Goal: Transaction & Acquisition: Purchase product/service

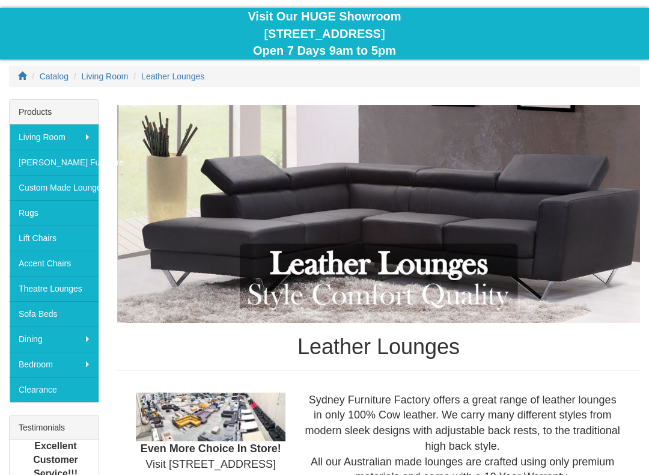
scroll to position [107, 0]
click at [36, 307] on link "Sofa Beds" at bounding box center [54, 313] width 89 height 25
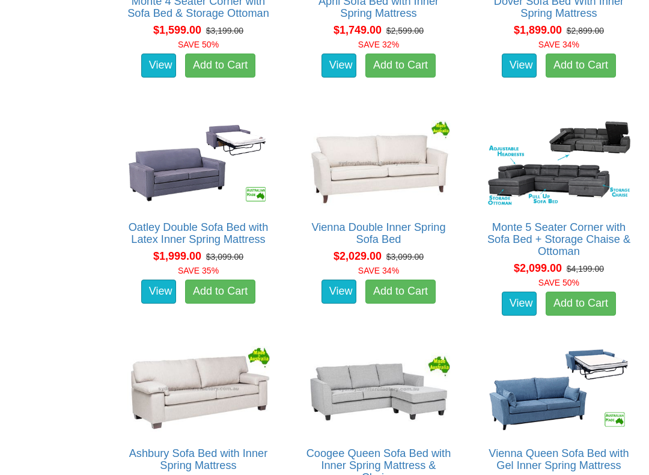
scroll to position [1113, 0]
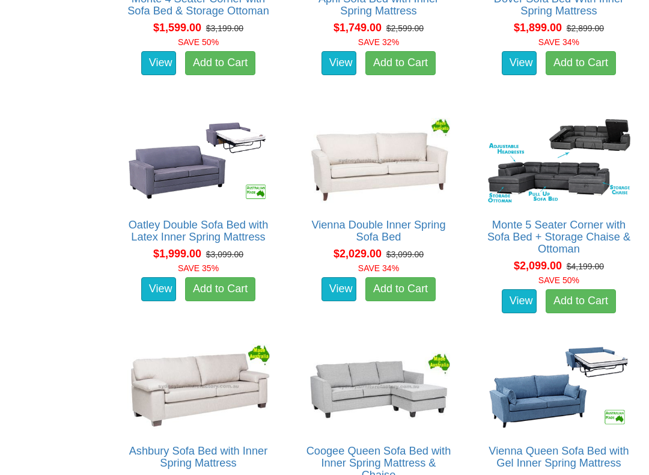
click at [524, 289] on link "View" at bounding box center [519, 301] width 35 height 24
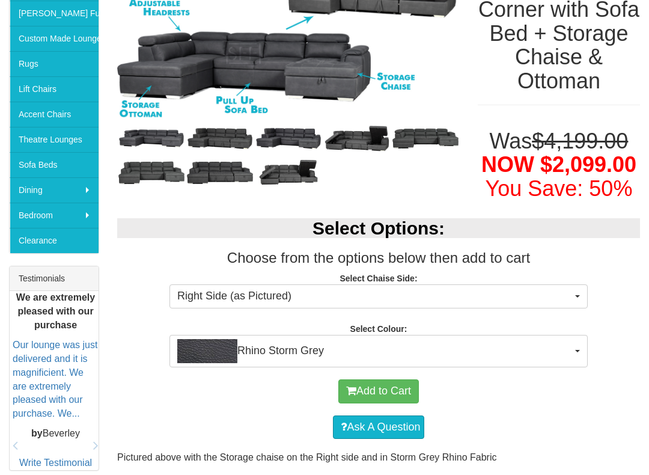
scroll to position [257, 0]
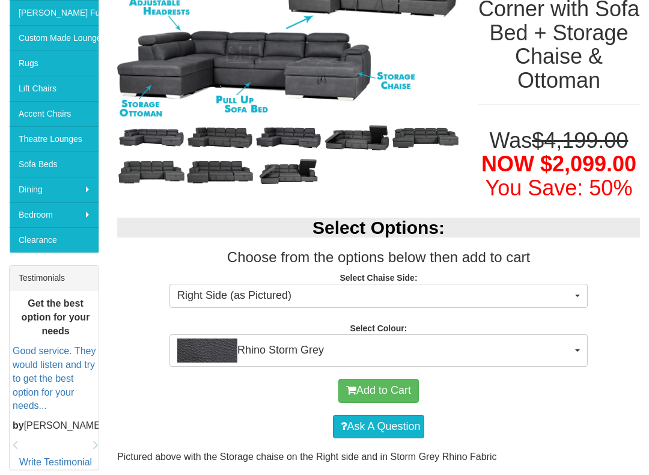
click at [581, 347] on button "Rhino Storm Grey" at bounding box center [379, 350] width 418 height 32
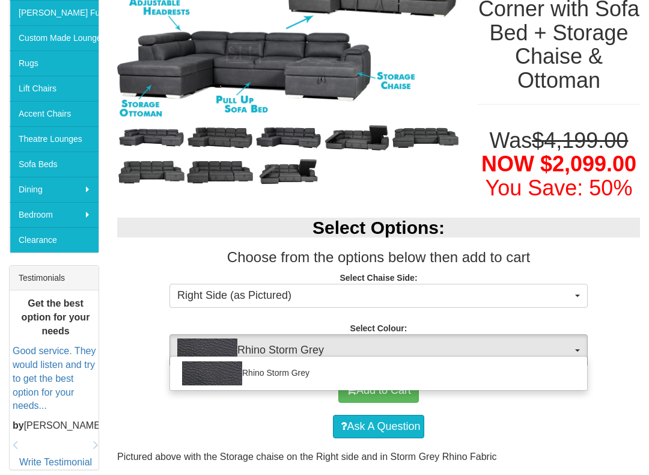
click at [587, 338] on div at bounding box center [324, 237] width 649 height 475
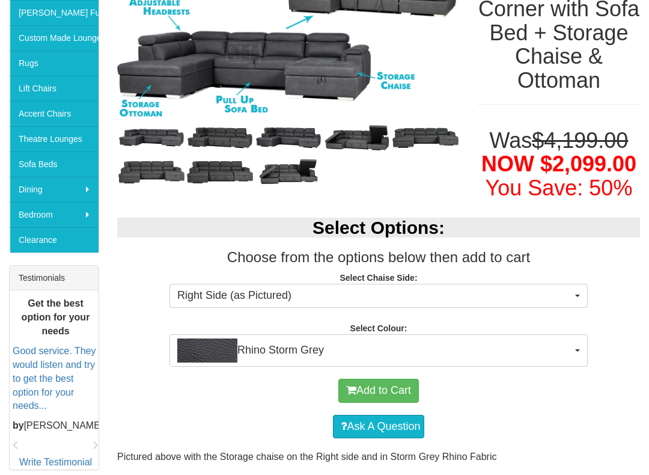
click at [587, 295] on button "Right Side (as Pictured)" at bounding box center [379, 296] width 418 height 24
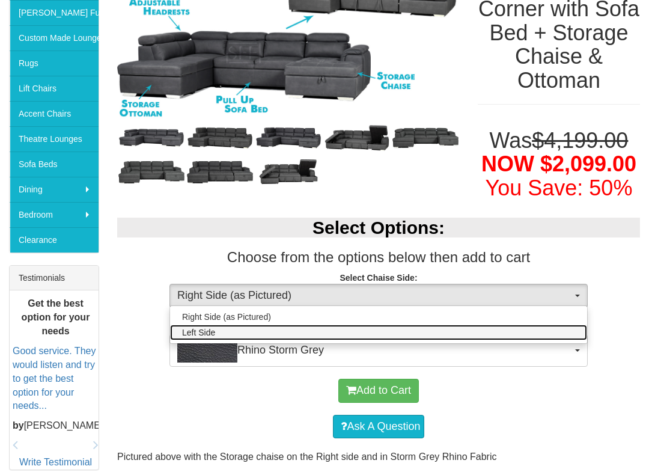
click at [585, 329] on link "Left Side" at bounding box center [378, 333] width 417 height 16
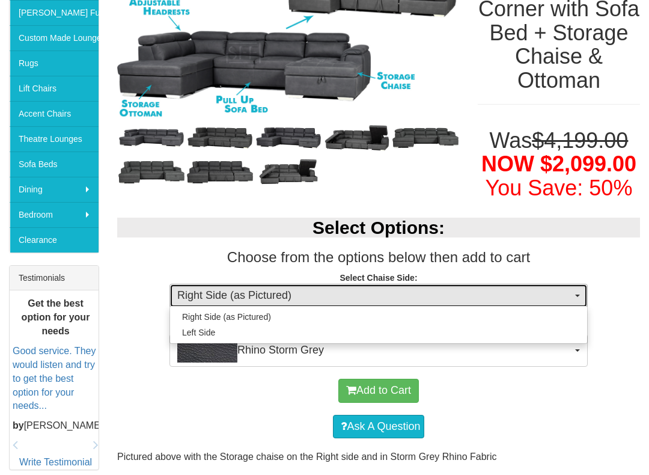
select select "264"
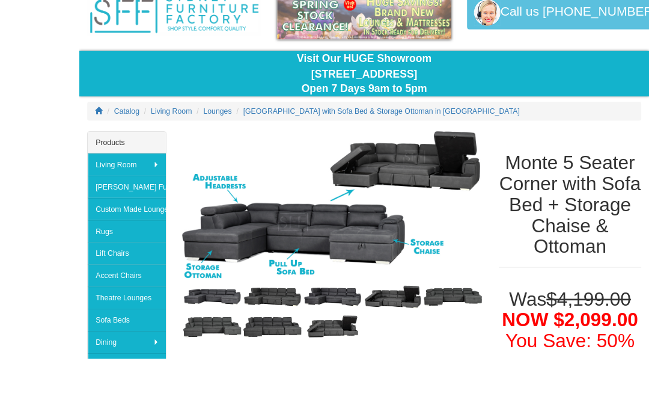
scroll to position [117, 0]
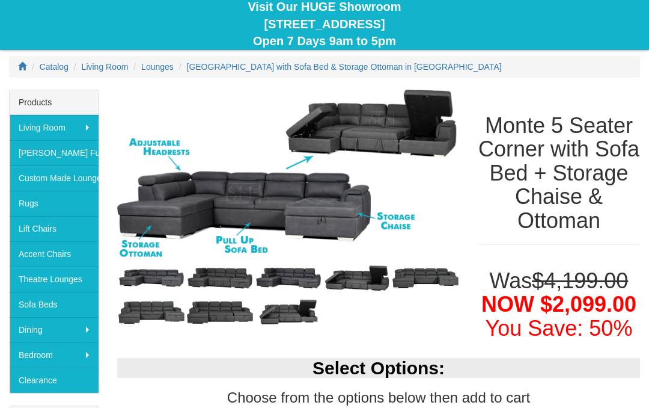
click at [370, 274] on img at bounding box center [357, 278] width 69 height 34
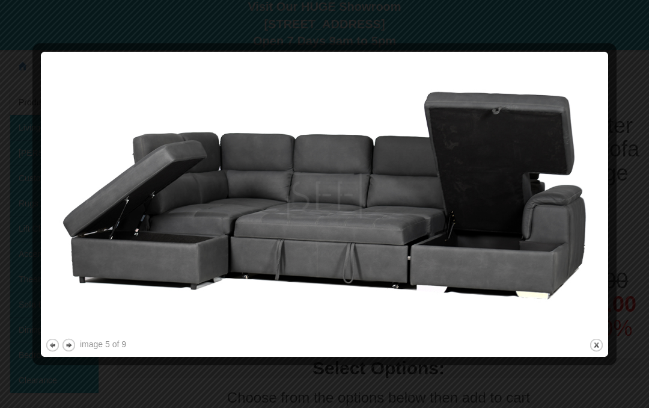
click at [67, 349] on button "next" at bounding box center [68, 344] width 15 height 15
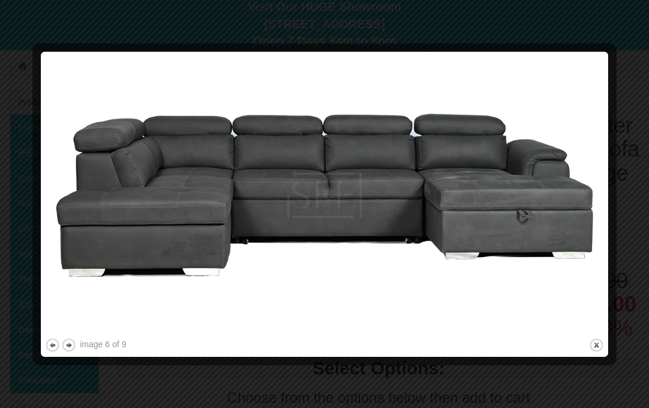
click at [58, 345] on button "previous" at bounding box center [52, 344] width 15 height 15
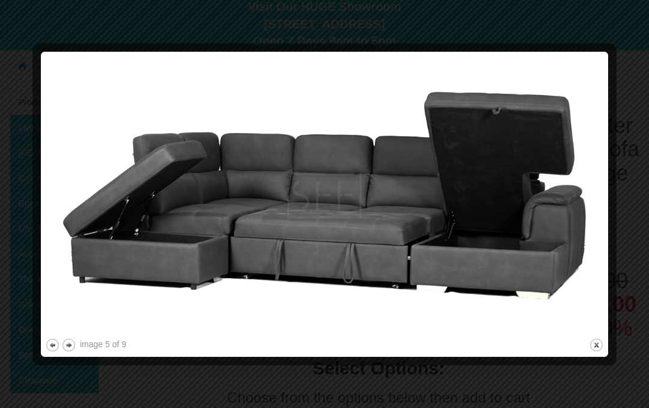
click at [48, 343] on button "previous" at bounding box center [52, 344] width 15 height 15
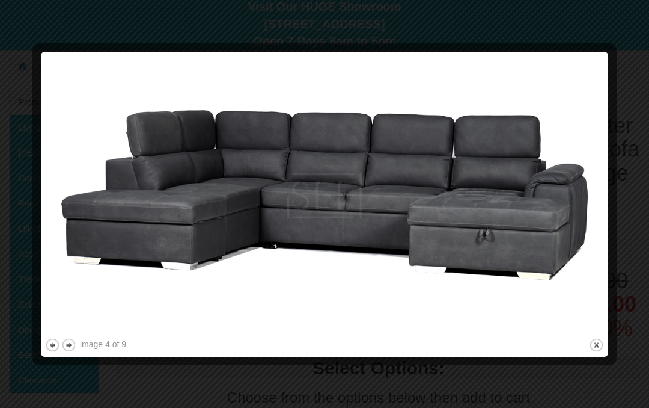
click at [50, 342] on button "previous" at bounding box center [52, 344] width 15 height 15
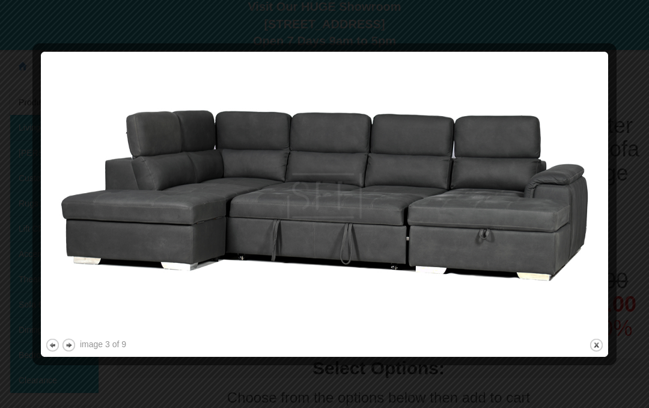
click at [53, 345] on button "previous" at bounding box center [52, 344] width 15 height 15
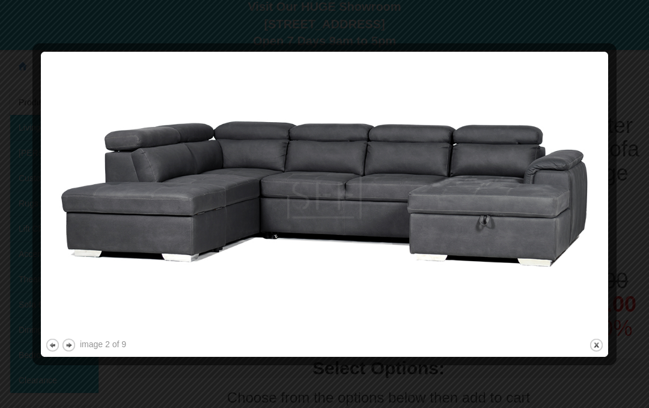
click at [53, 342] on button "previous" at bounding box center [52, 344] width 15 height 15
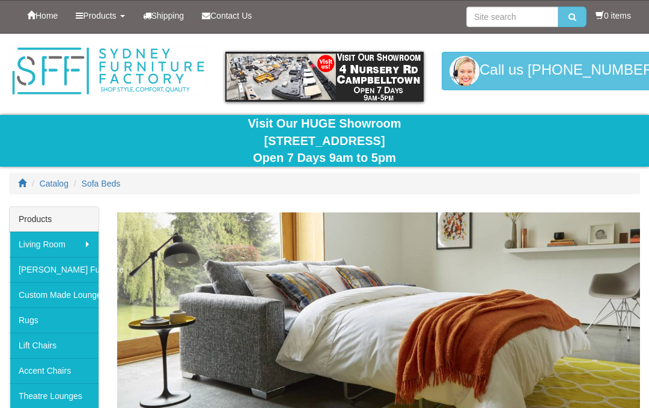
scroll to position [1147, 0]
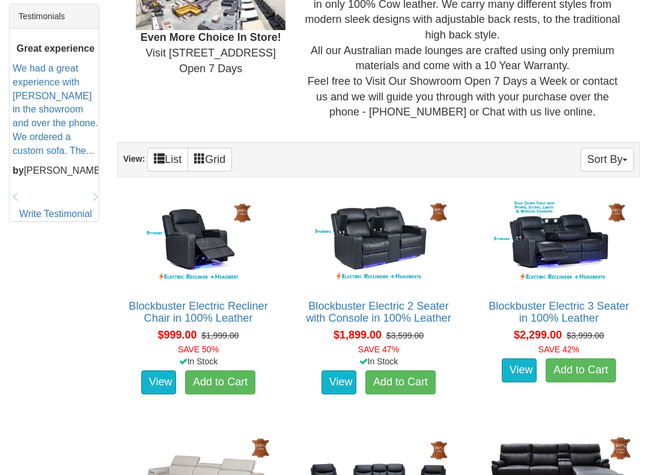
scroll to position [563, 0]
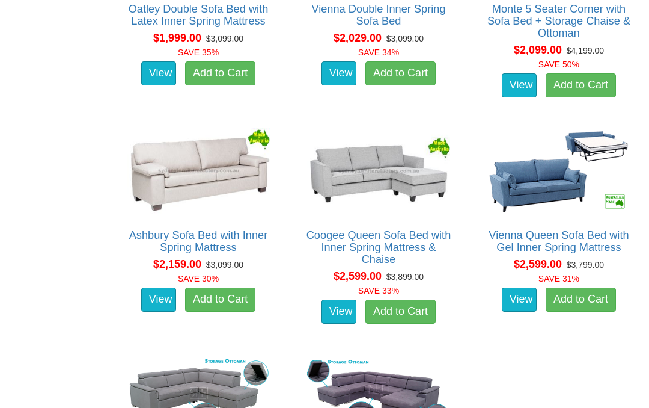
scroll to position [1329, 0]
click at [217, 170] on img at bounding box center [198, 171] width 149 height 92
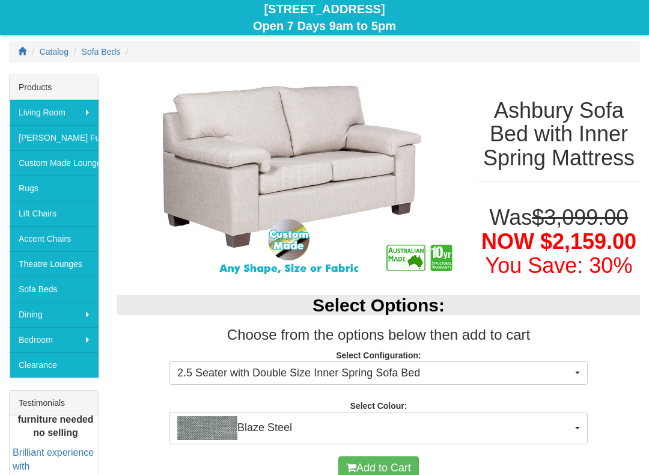
scroll to position [132, 0]
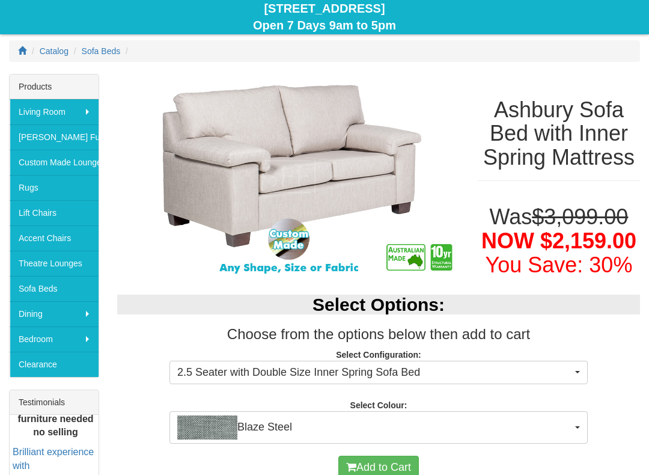
click at [577, 407] on button "Blaze Steel" at bounding box center [379, 427] width 418 height 32
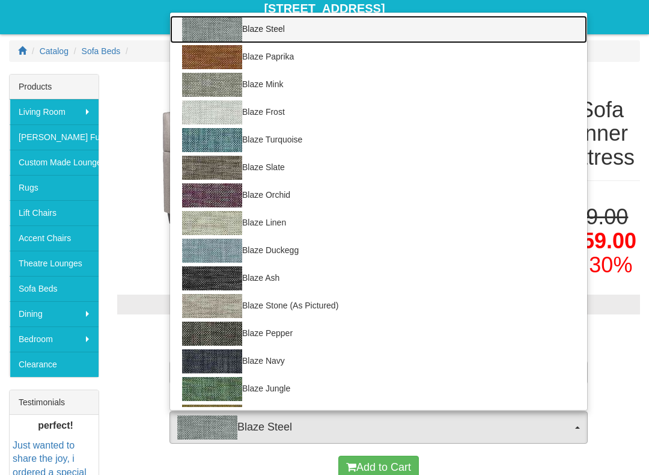
scroll to position [0, 0]
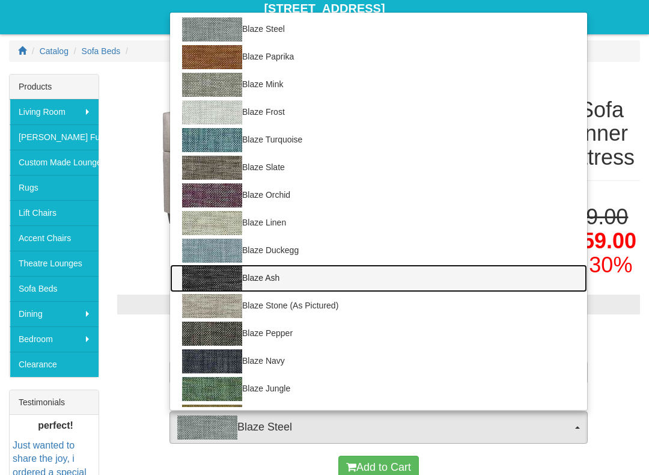
click at [225, 272] on img at bounding box center [212, 278] width 60 height 24
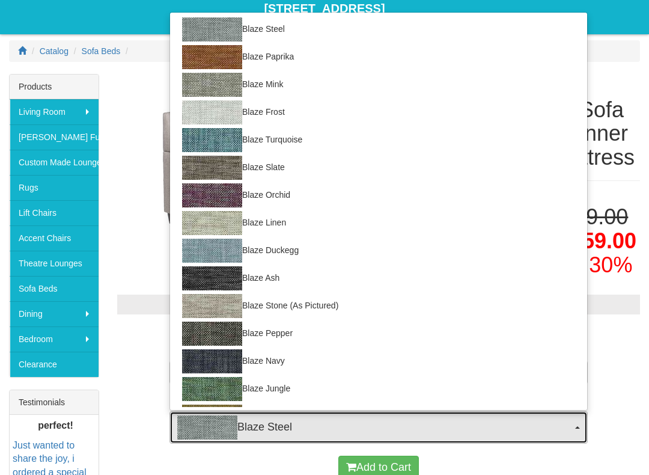
select select "441"
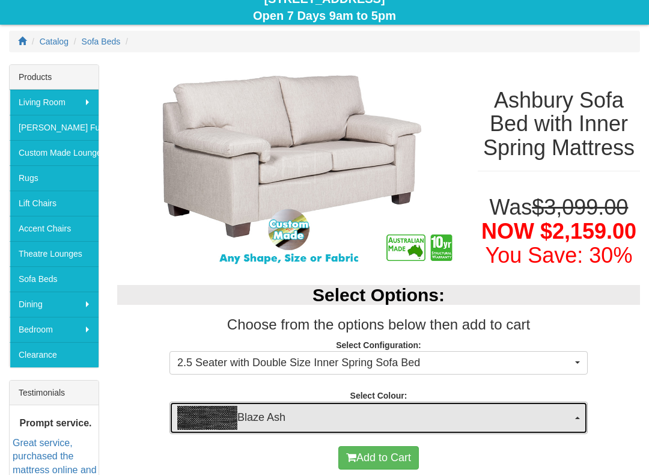
scroll to position [146, 0]
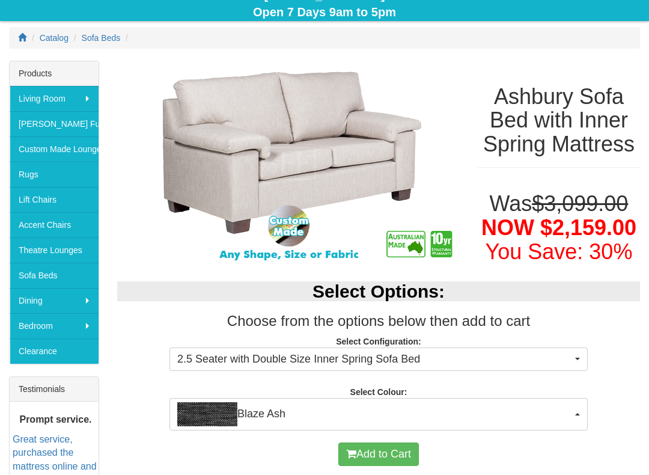
click at [575, 360] on button "2.5 Seater with Double Size Inner Spring Sofa Bed" at bounding box center [379, 360] width 418 height 24
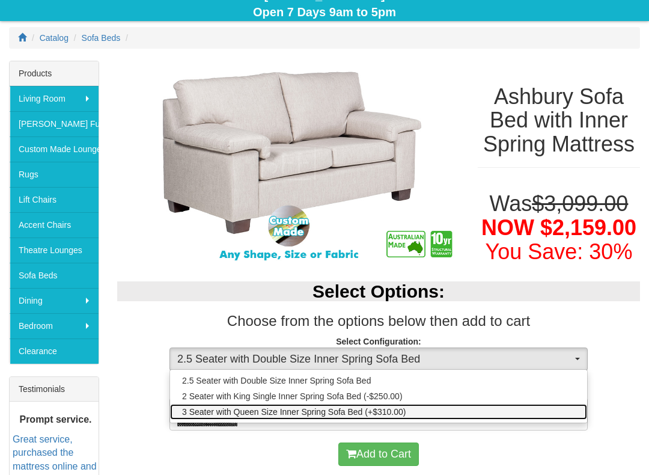
click at [539, 407] on link "3 Seater with Queen Size Inner Spring Sofa Bed (+$310.00)" at bounding box center [378, 412] width 417 height 16
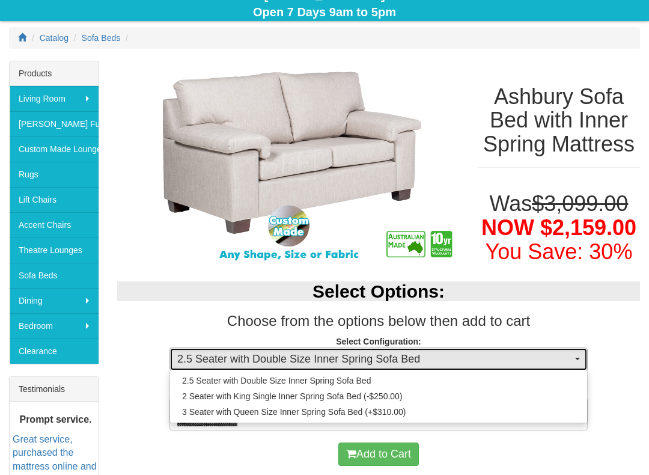
select select "440"
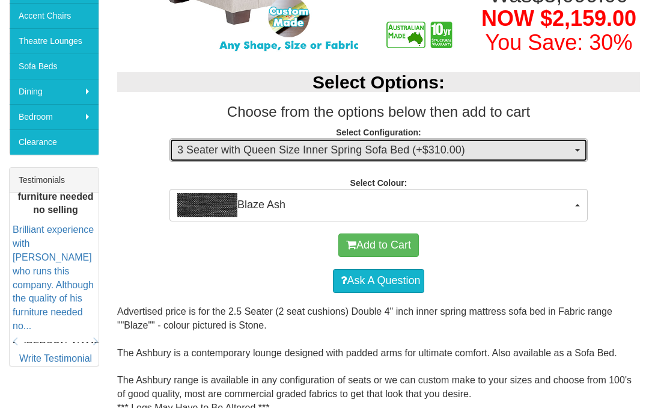
scroll to position [298, 0]
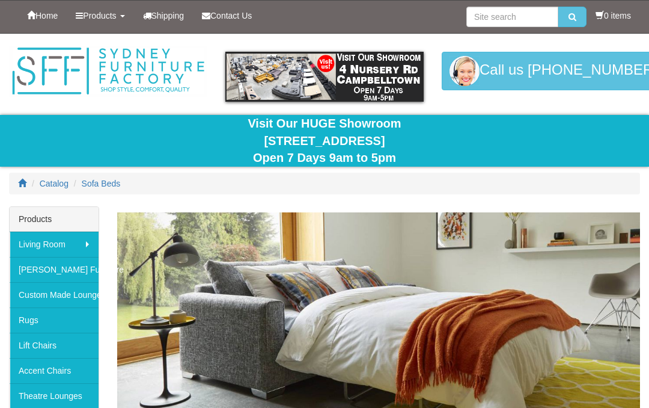
scroll to position [1329, 0]
